Goal: Task Accomplishment & Management: Manage account settings

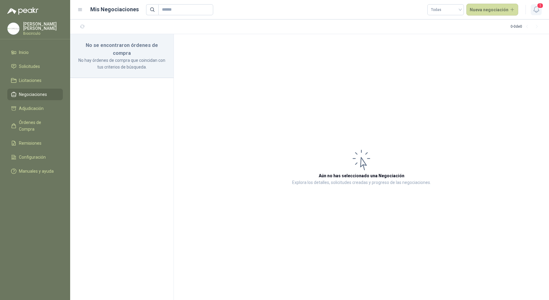
click at [534, 6] on icon "button" at bounding box center [536, 10] width 8 height 8
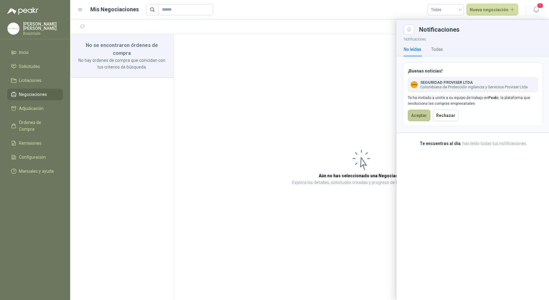
click at [423, 112] on button "Aceptar" at bounding box center [418, 116] width 23 height 12
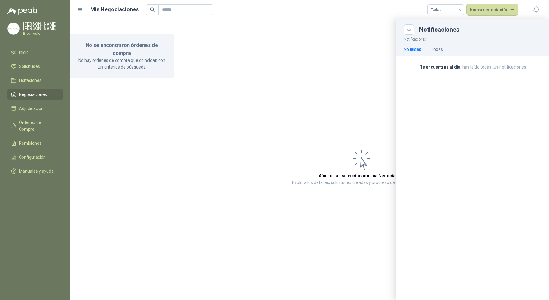
click at [27, 32] on p "Biocirculo" at bounding box center [43, 34] width 40 height 4
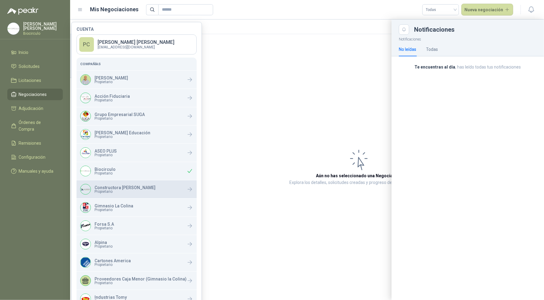
scroll to position [86, 0]
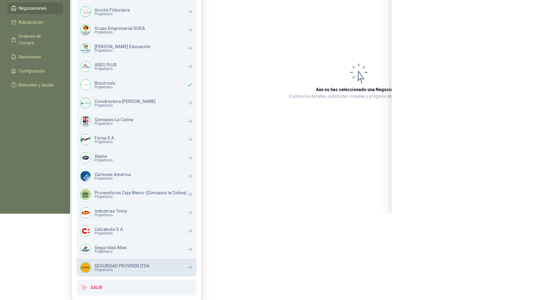
click at [101, 269] on span "Propietario" at bounding box center [121, 270] width 55 height 4
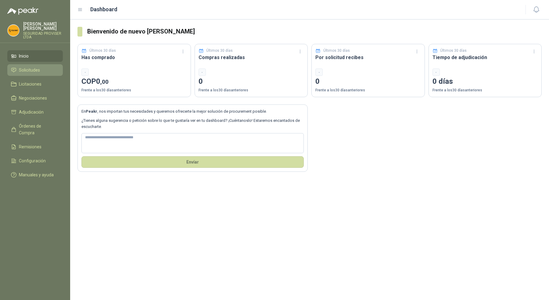
click at [38, 67] on span "Solicitudes" at bounding box center [29, 70] width 21 height 7
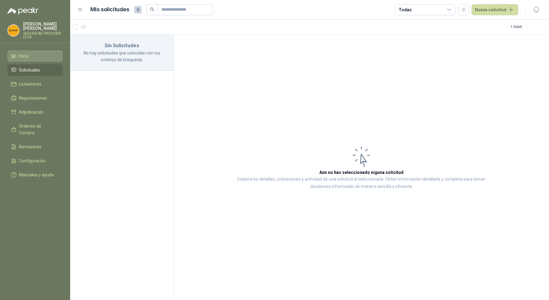
click at [41, 53] on li "Inicio" at bounding box center [35, 56] width 48 height 7
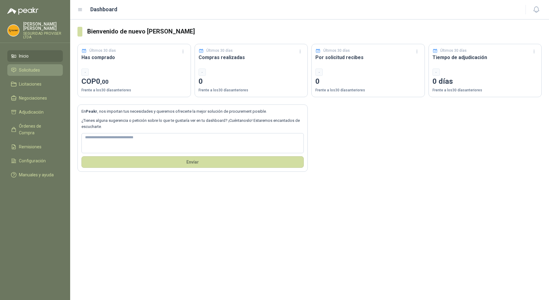
click at [40, 67] on li "Solicitudes" at bounding box center [35, 70] width 48 height 7
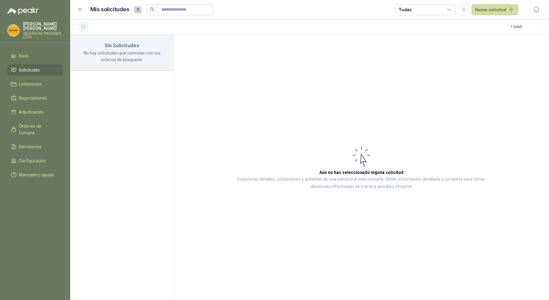
click at [82, 25] on icon "button" at bounding box center [83, 26] width 5 height 5
click at [35, 158] on span "Configuración" at bounding box center [32, 161] width 27 height 7
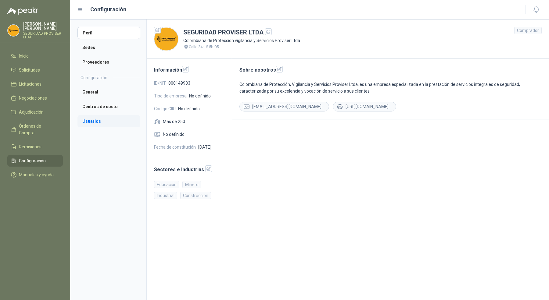
click at [109, 123] on li "Usuarios" at bounding box center [108, 121] width 63 height 12
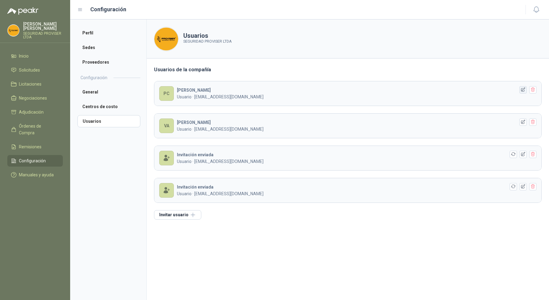
click at [522, 91] on icon "button" at bounding box center [522, 89] width 5 height 5
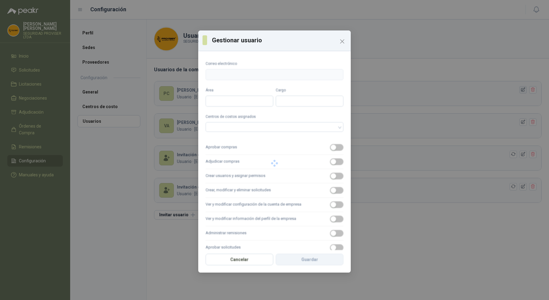
type input "**********"
type input "*****"
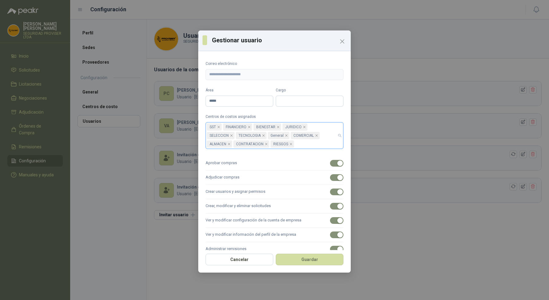
click at [335, 136] on div "SST FINANCIERO BIENESTAR JURIDICO SELECCION TECNOLOGIA General COMERCIAL ALMACE…" at bounding box center [274, 135] width 138 height 27
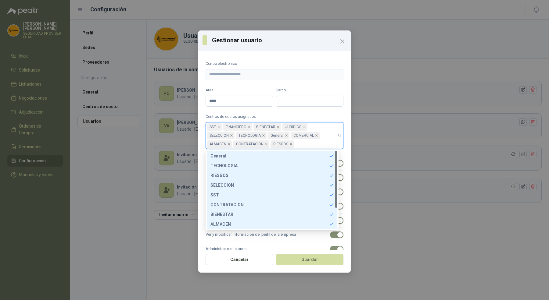
click at [332, 117] on label "Centros de costos asignados" at bounding box center [274, 117] width 138 height 6
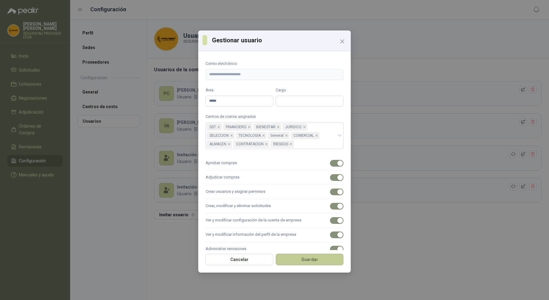
click at [297, 261] on button "Guardar" at bounding box center [309, 260] width 68 height 12
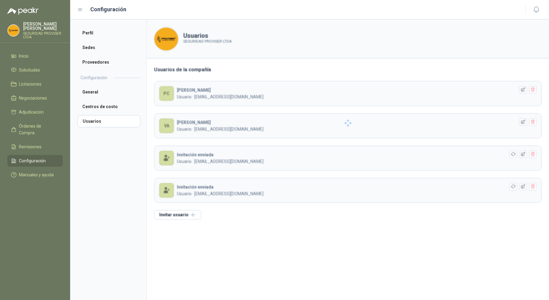
click at [133, 163] on aside "Perfil Sedes Proveedores Configuración General Centros de costo Usuarios" at bounding box center [108, 160] width 76 height 281
click at [43, 67] on li "Solicitudes" at bounding box center [35, 70] width 48 height 7
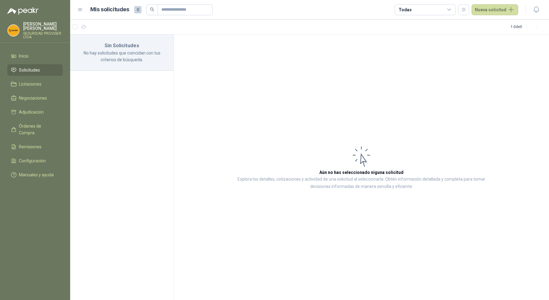
click at [113, 54] on p "No hay solicitudes que coincidan con tus criterios de búsqueda." at bounding box center [121, 56] width 89 height 13
click at [32, 53] on li "Inicio" at bounding box center [35, 56] width 48 height 7
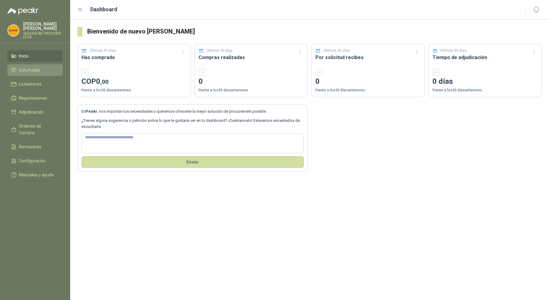
click at [32, 67] on span "Solicitudes" at bounding box center [29, 70] width 21 height 7
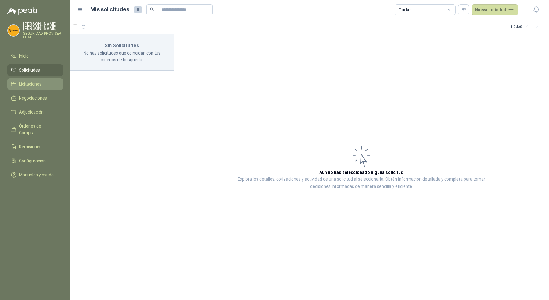
click at [32, 81] on span "Licitaciones" at bounding box center [30, 84] width 23 height 7
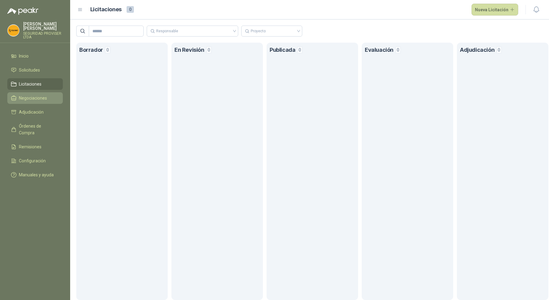
click at [32, 95] on span "Negociaciones" at bounding box center [33, 98] width 28 height 7
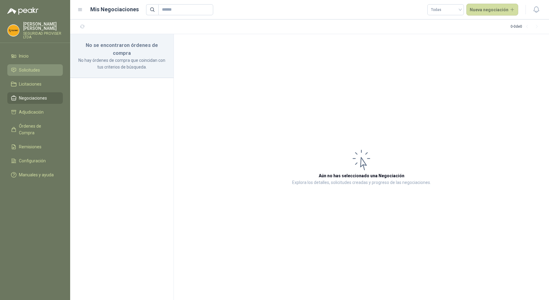
click at [30, 67] on span "Solicitudes" at bounding box center [29, 70] width 21 height 7
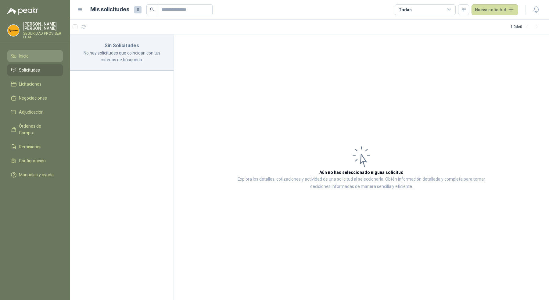
click at [33, 56] on link "Inicio" at bounding box center [34, 56] width 55 height 12
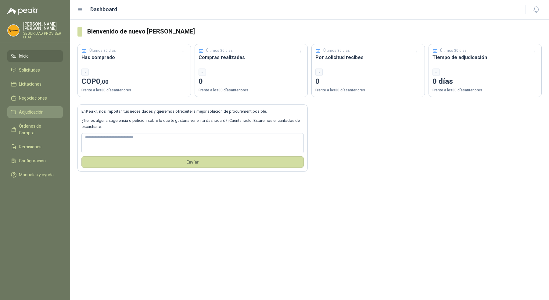
click at [38, 109] on span "Adjudicación" at bounding box center [31, 112] width 25 height 7
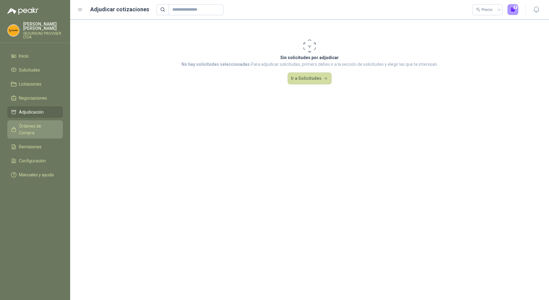
click at [38, 120] on link "Órdenes de Compra" at bounding box center [34, 129] width 55 height 18
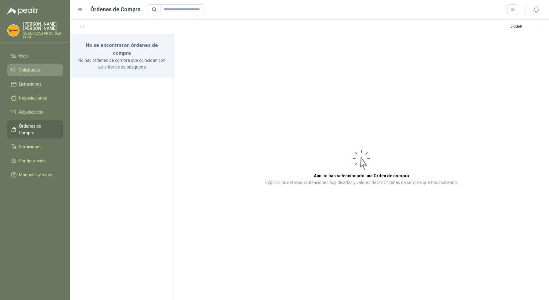
click at [34, 67] on span "Solicitudes" at bounding box center [29, 70] width 21 height 7
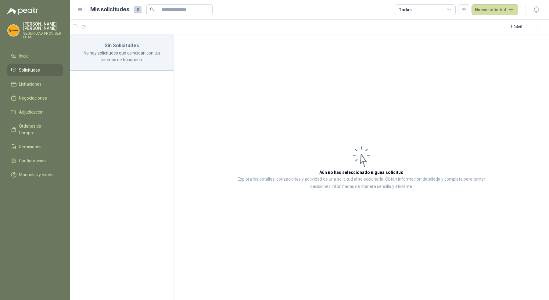
click at [35, 64] on link "Solicitudes" at bounding box center [34, 70] width 55 height 12
click at [35, 55] on link "Inicio" at bounding box center [34, 56] width 55 height 12
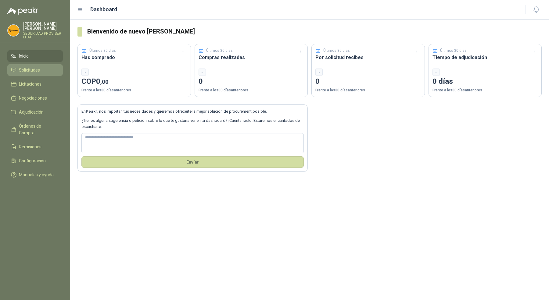
click at [37, 69] on link "Solicitudes" at bounding box center [34, 70] width 55 height 12
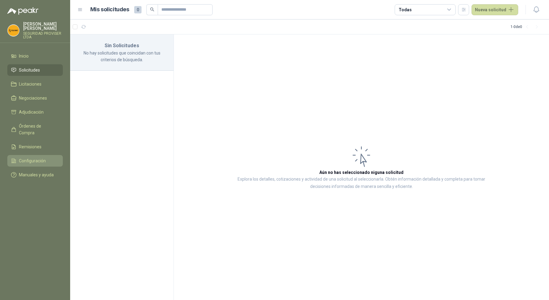
click at [40, 158] on span "Configuración" at bounding box center [32, 161] width 27 height 7
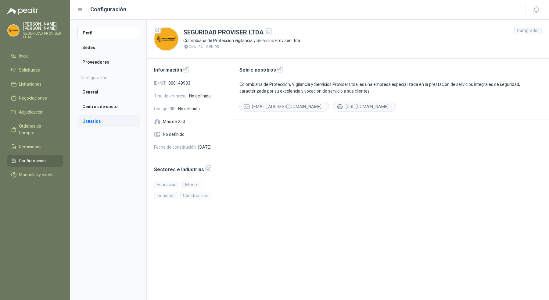
click at [111, 120] on li "Usuarios" at bounding box center [108, 121] width 63 height 12
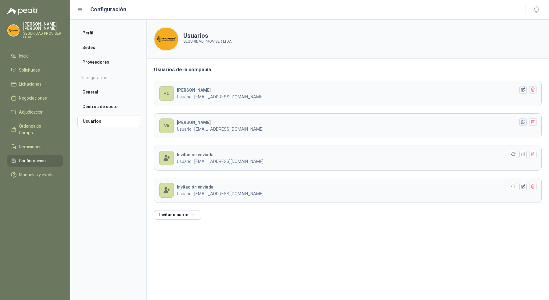
click at [522, 121] on icon "button" at bounding box center [522, 121] width 5 height 5
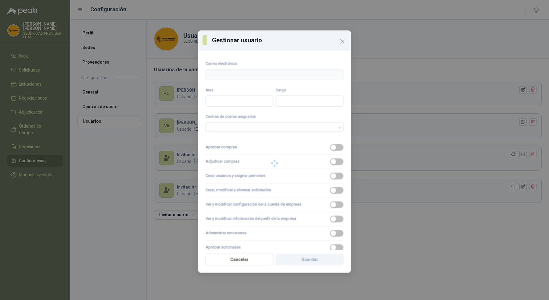
type input "**********"
type input "*******"
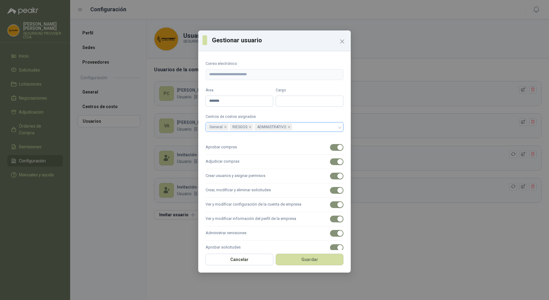
click at [336, 128] on div "General RIESGOS ADMINISTRATIVO" at bounding box center [274, 127] width 138 height 10
click at [340, 44] on icon "Close" at bounding box center [341, 41] width 7 height 7
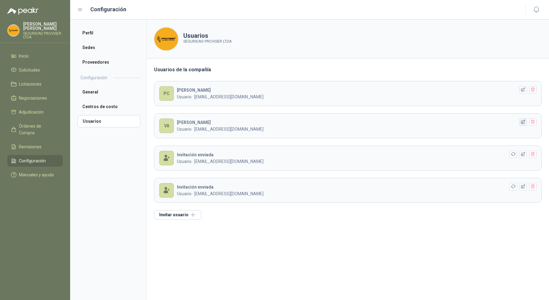
click at [522, 121] on icon "button" at bounding box center [522, 121] width 5 height 5
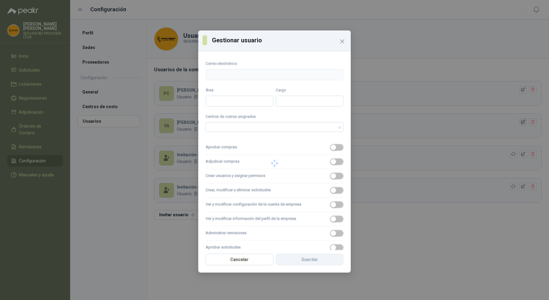
type input "**********"
type input "*******"
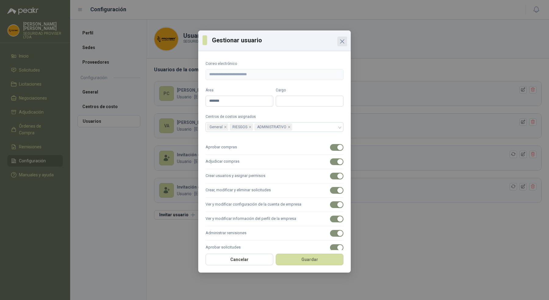
click at [343, 41] on icon "Close" at bounding box center [341, 41] width 7 height 7
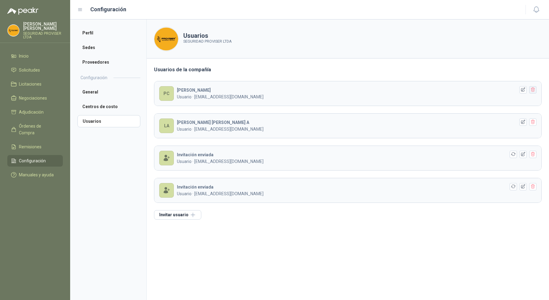
click at [531, 92] on button "button" at bounding box center [532, 89] width 7 height 7
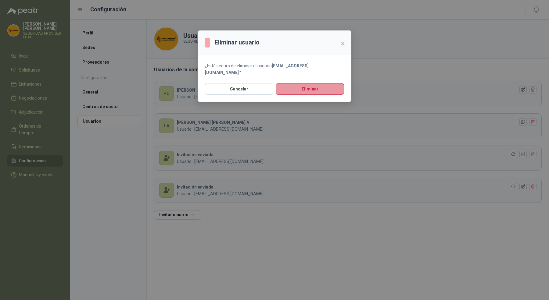
click at [334, 83] on button "Eliminar" at bounding box center [309, 89] width 68 height 12
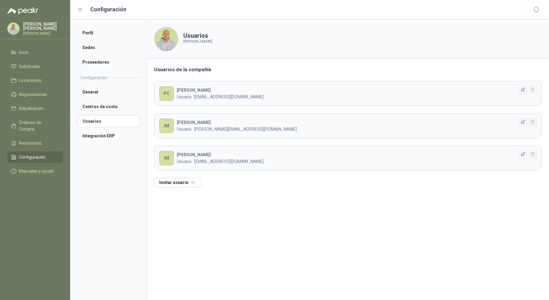
click at [34, 26] on p "Pablo Carbonell" at bounding box center [43, 26] width 40 height 9
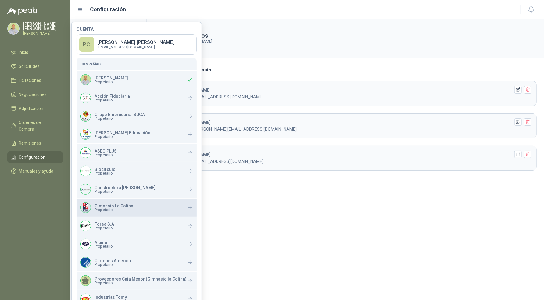
scroll to position [68, 0]
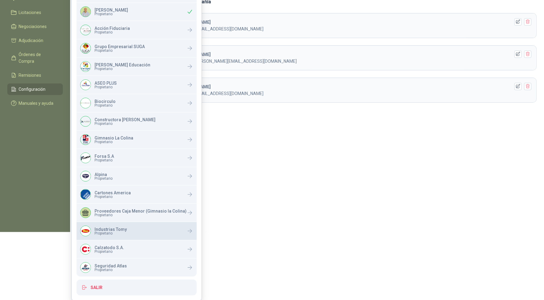
click at [149, 231] on div "Industrias Tomy Propietario" at bounding box center [136, 231] width 120 height 18
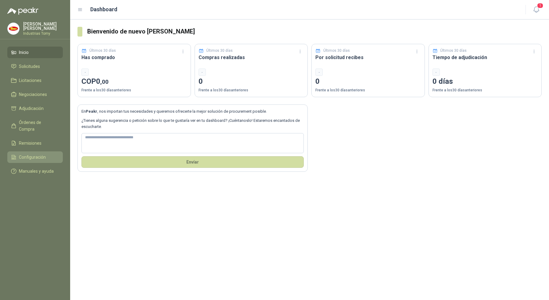
click at [22, 154] on span "Configuración" at bounding box center [32, 157] width 27 height 7
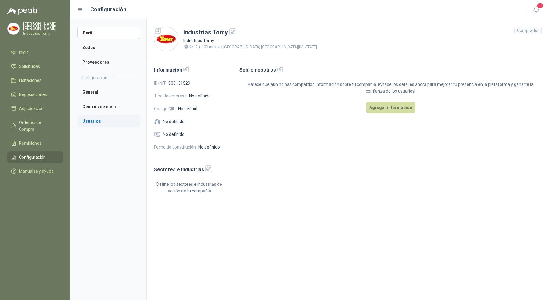
click at [90, 118] on li "Usuarios" at bounding box center [108, 121] width 63 height 12
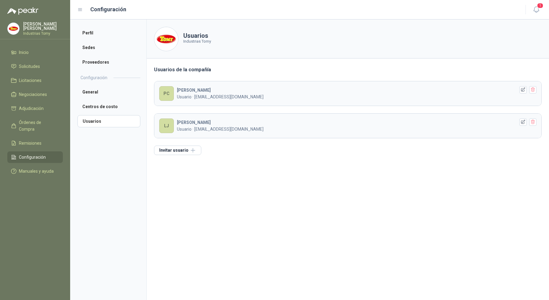
click at [536, 90] on header "PC PABLO C Usuario · carbonellpa@gmail.com" at bounding box center [347, 93] width 387 height 24
click at [535, 90] on icon "button" at bounding box center [532, 89] width 5 height 5
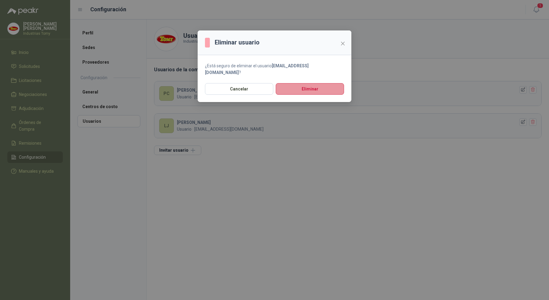
click at [329, 83] on button "Eliminar" at bounding box center [309, 89] width 68 height 12
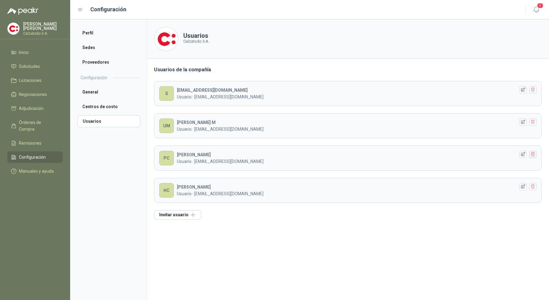
click at [534, 153] on icon "button" at bounding box center [532, 154] width 3 height 4
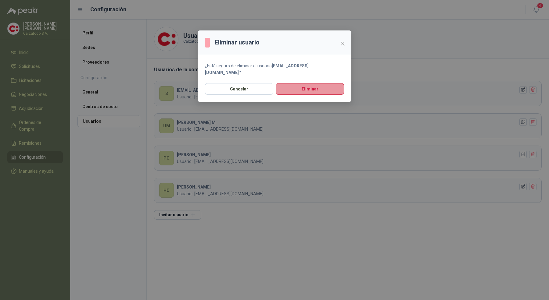
click at [334, 83] on button "Eliminar" at bounding box center [309, 89] width 68 height 12
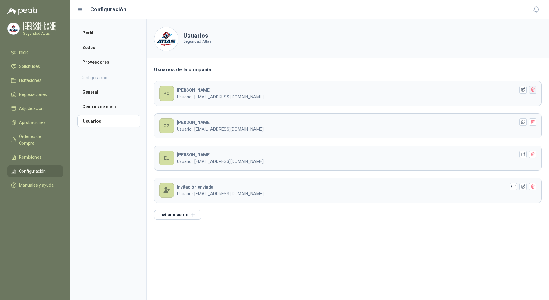
click at [534, 88] on icon "button" at bounding box center [532, 89] width 5 height 5
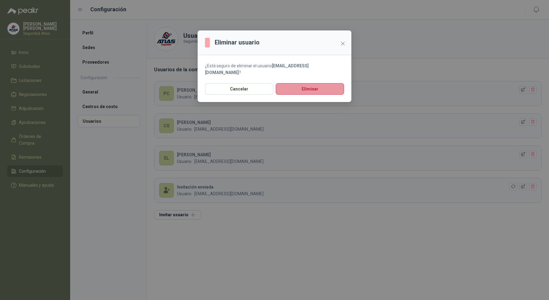
click at [291, 84] on button "Eliminar" at bounding box center [309, 89] width 68 height 12
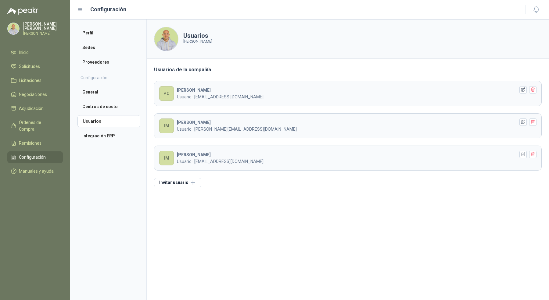
click at [54, 27] on div "Pablo Carbonell Pablo Prueba" at bounding box center [43, 28] width 40 height 13
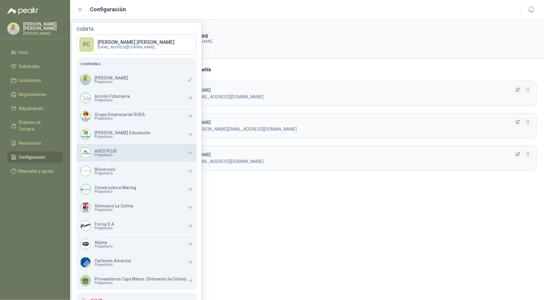
scroll to position [13, 0]
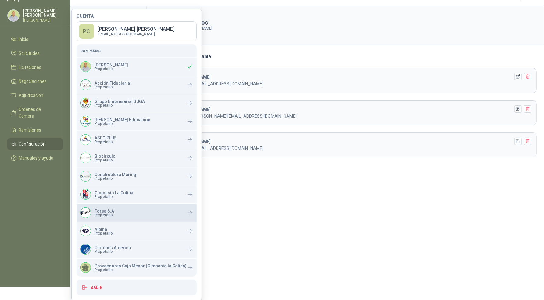
click at [125, 215] on div "Forsa S.A Propietario" at bounding box center [136, 213] width 120 height 18
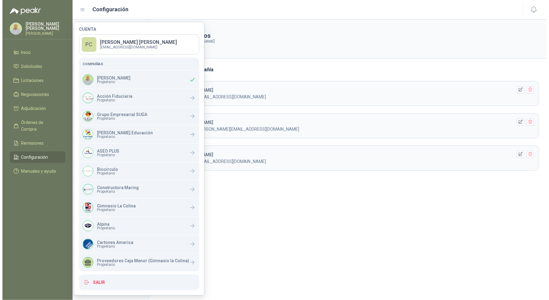
scroll to position [0, 0]
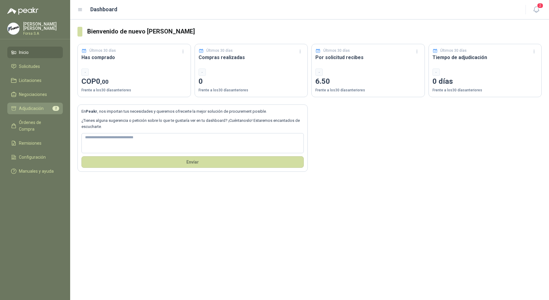
click at [27, 107] on span "Adjudicación" at bounding box center [31, 108] width 25 height 7
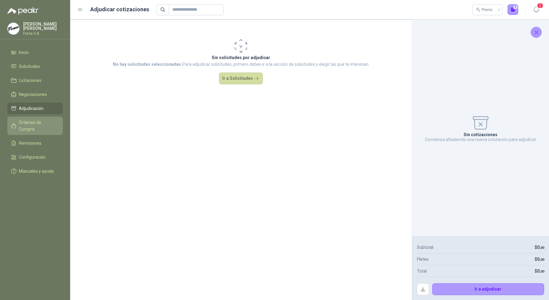
click at [34, 120] on span "Órdenes de Compra" at bounding box center [38, 125] width 38 height 13
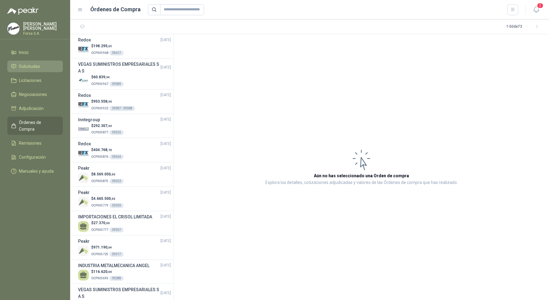
click at [33, 61] on link "Solicitudes" at bounding box center [34, 67] width 55 height 12
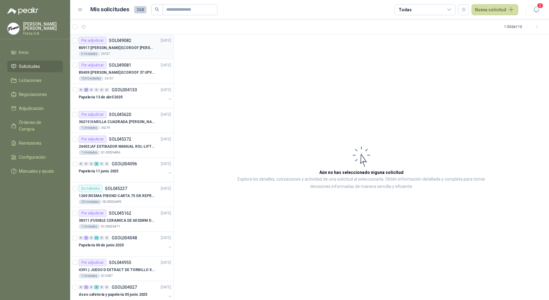
click at [141, 48] on p "80917 | TEJA ECOROOF MARLON 37 PC 1MM OPAL 1.07M X 11.80M BTR" at bounding box center [117, 48] width 76 height 6
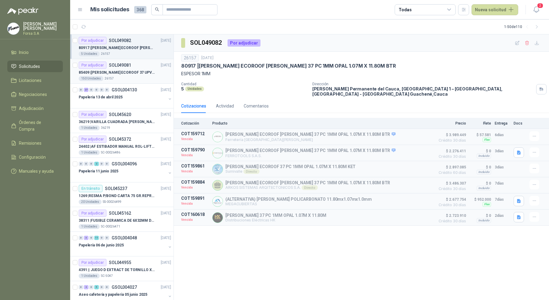
click at [137, 75] on p "85409 | TEJA ECOROOF 37 UPVC 2.5MM BLANCO Ancho: 1.07 Largo: 11.80" at bounding box center [117, 73] width 76 height 6
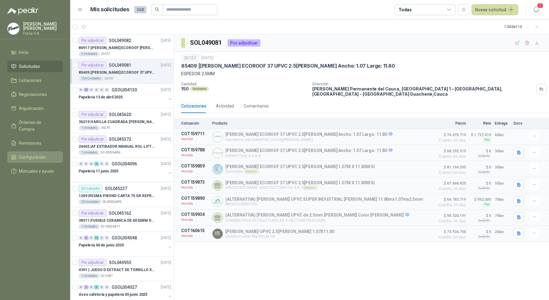
click at [39, 154] on link "Configuración" at bounding box center [34, 157] width 55 height 12
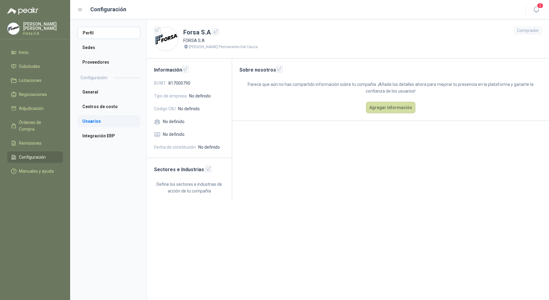
click at [110, 123] on li "Usuarios" at bounding box center [108, 121] width 63 height 12
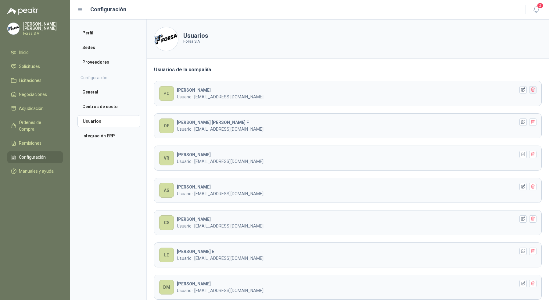
click at [531, 88] on icon "button" at bounding box center [532, 90] width 3 height 4
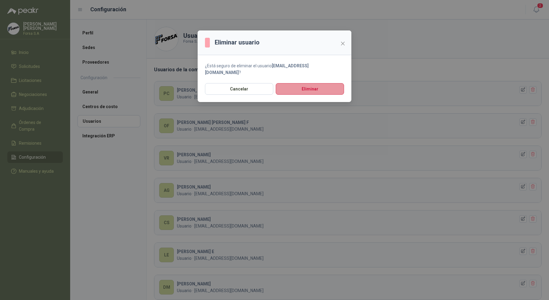
click at [333, 83] on button "Eliminar" at bounding box center [309, 89] width 68 height 12
